Goal: Download file/media

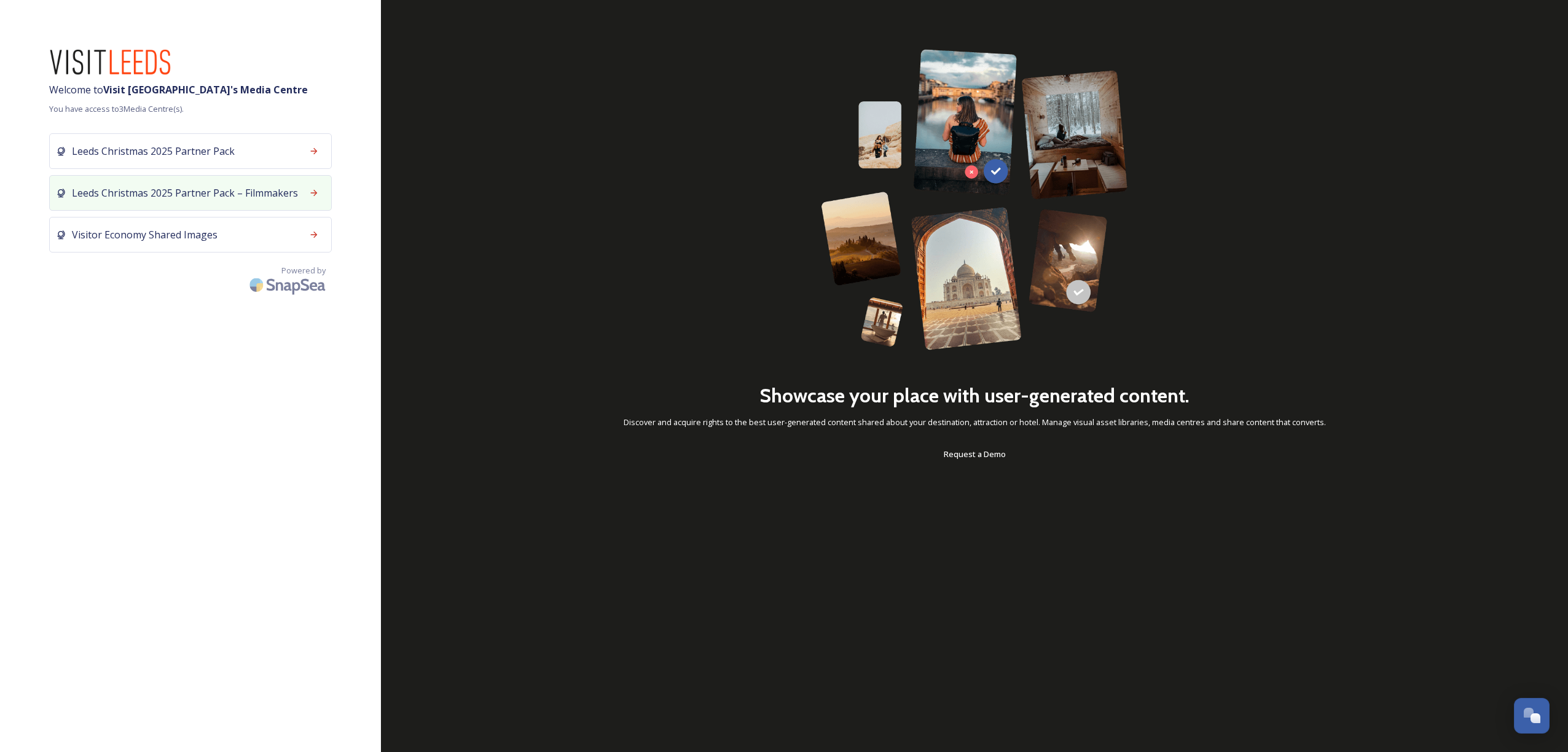
click at [171, 190] on span "Leeds Christmas 2025 Partner Pack – Filmmakers" at bounding box center [184, 193] width 226 height 15
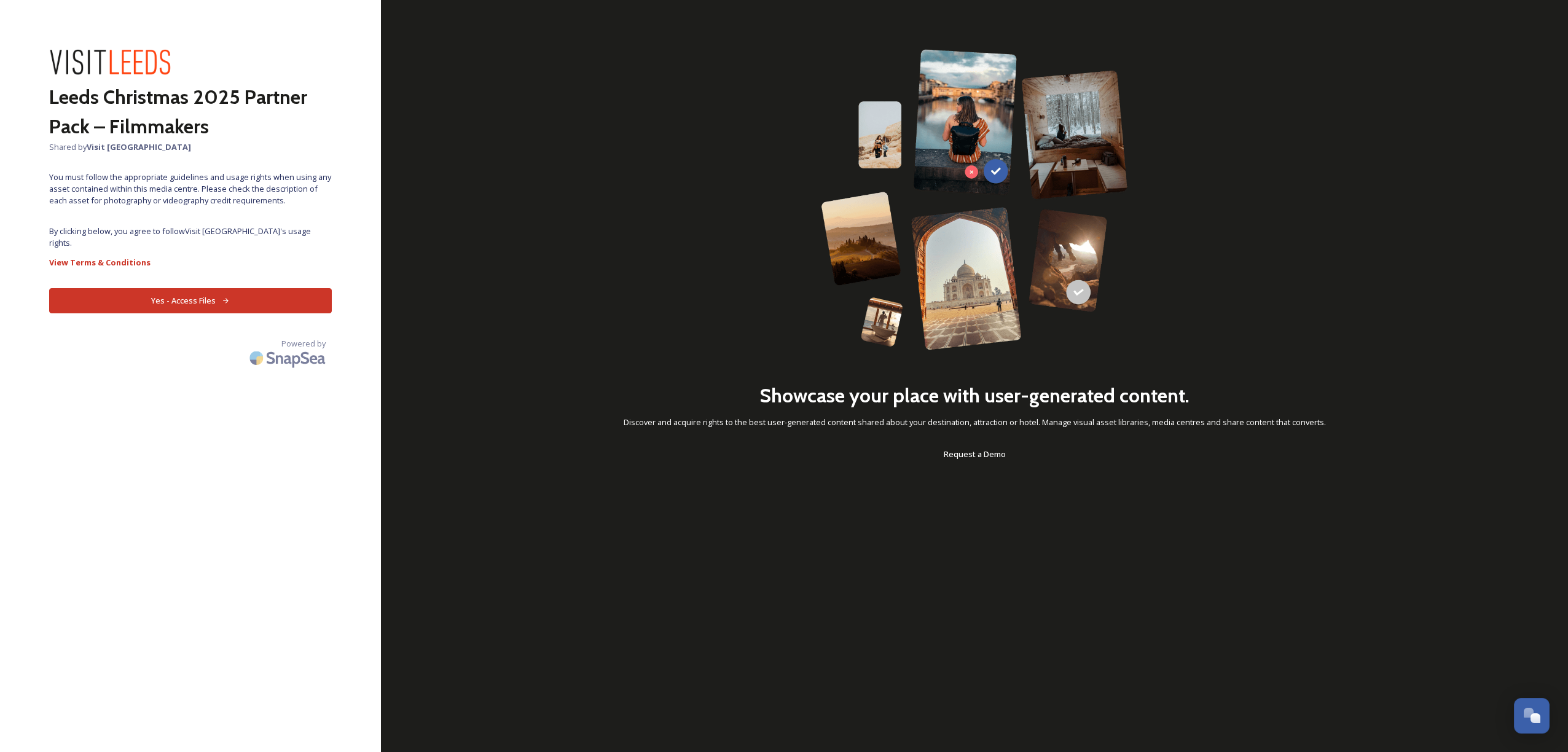
click at [207, 292] on button "Yes - Access Files" at bounding box center [190, 300] width 282 height 26
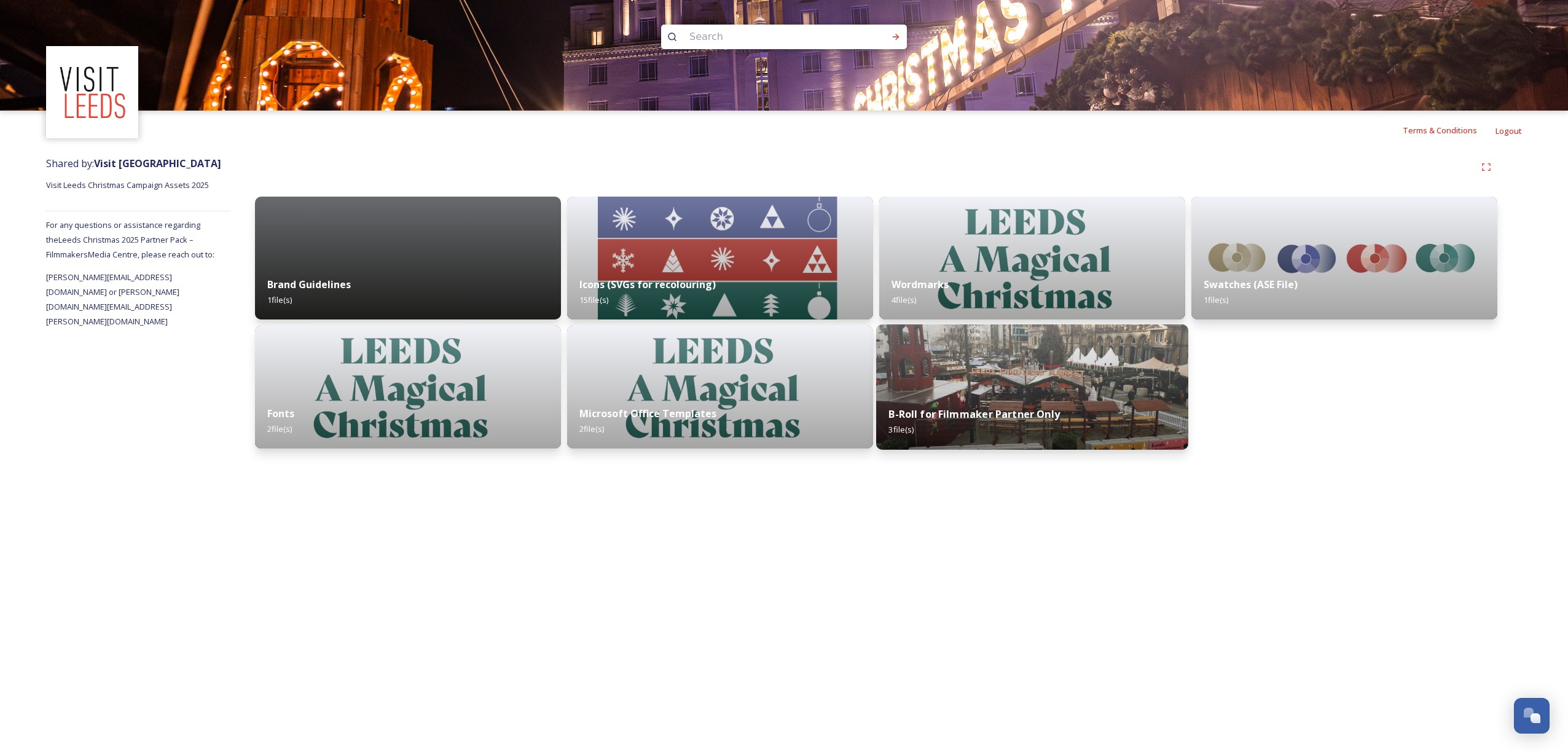
click at [1036, 358] on img at bounding box center [1032, 387] width 313 height 126
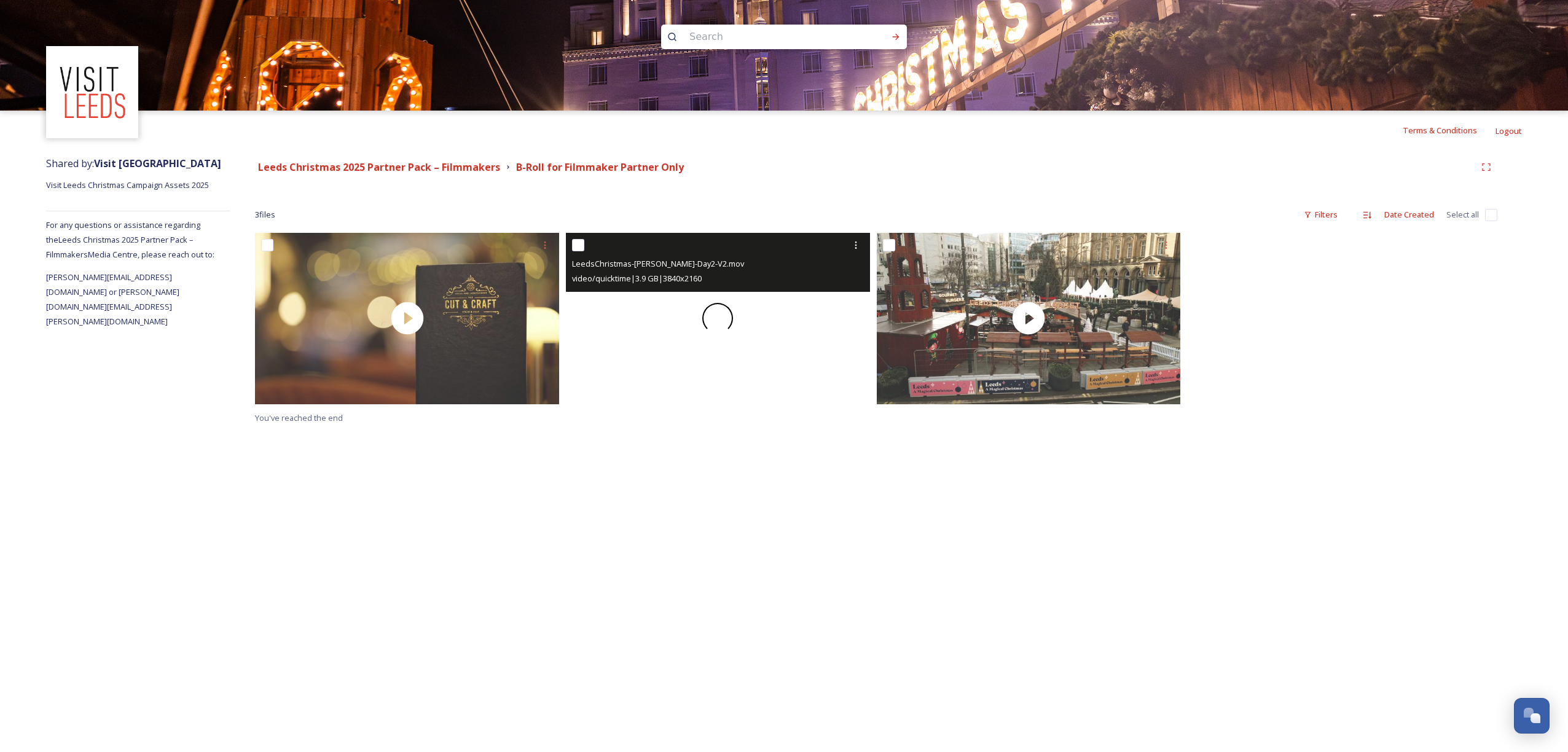
click at [731, 333] on div at bounding box center [718, 318] width 304 height 171
